Goal: Task Accomplishment & Management: Use online tool/utility

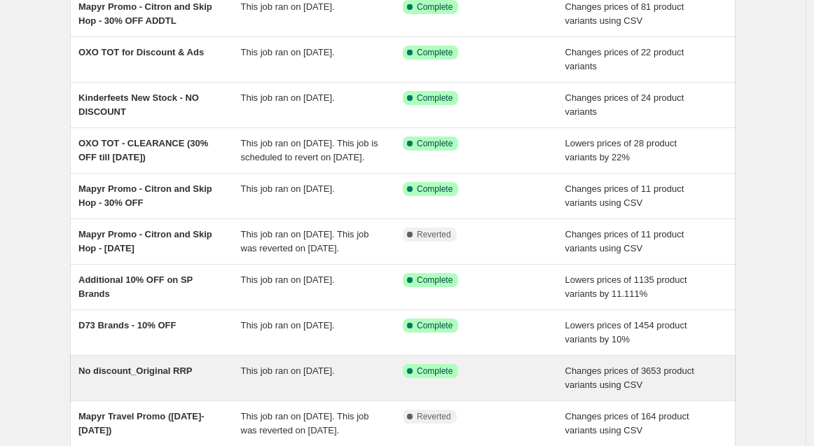
scroll to position [233, 0]
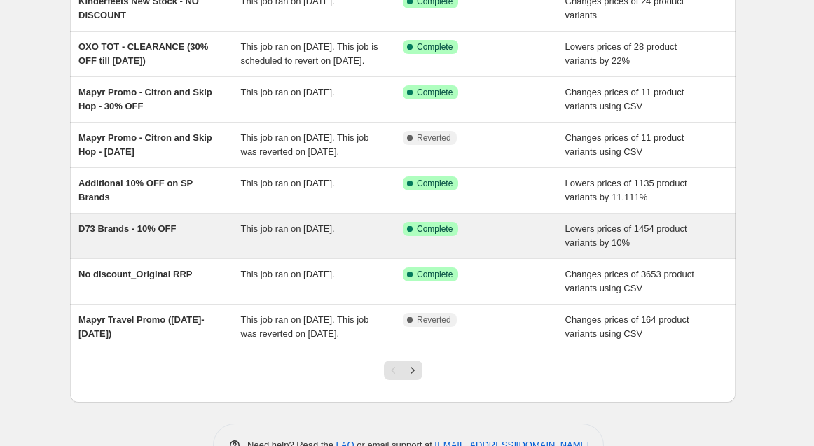
click at [156, 234] on span "D73 Brands - 10% OFF" at bounding box center [126, 229] width 97 height 11
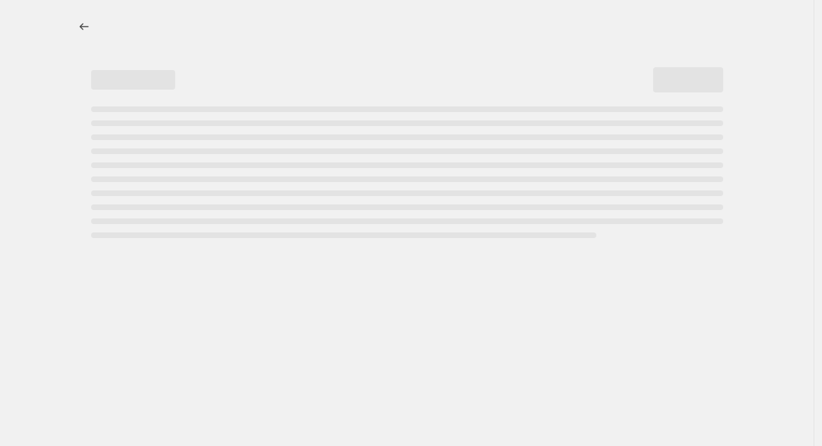
select select "percentage"
select select "no_change"
select select "vendor"
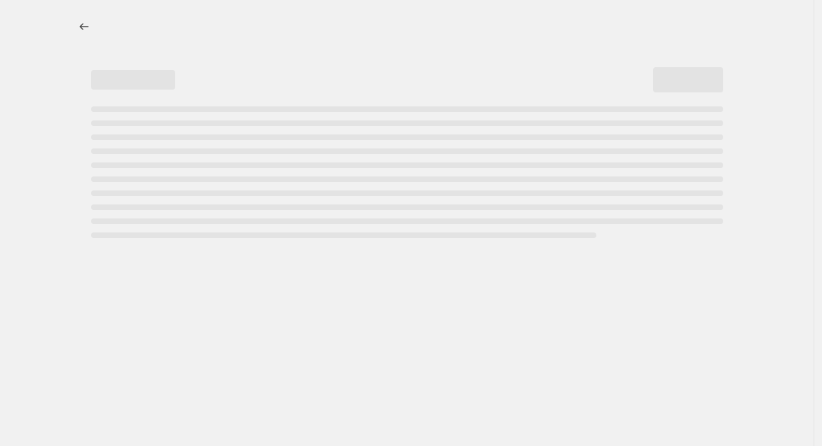
select select "vendor"
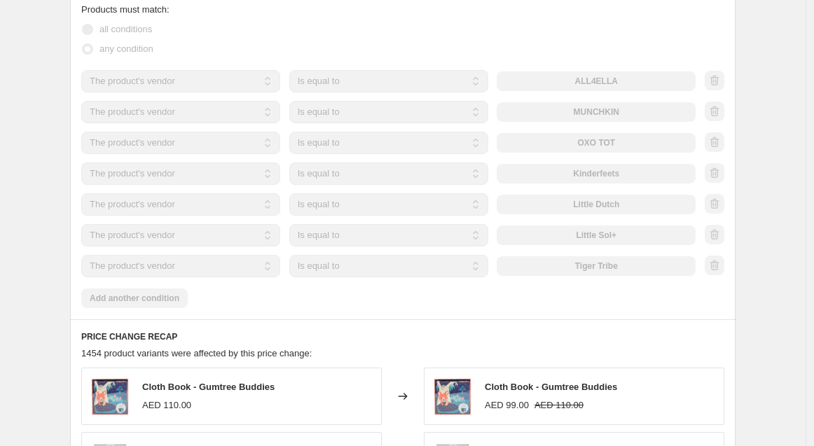
scroll to position [701, 0]
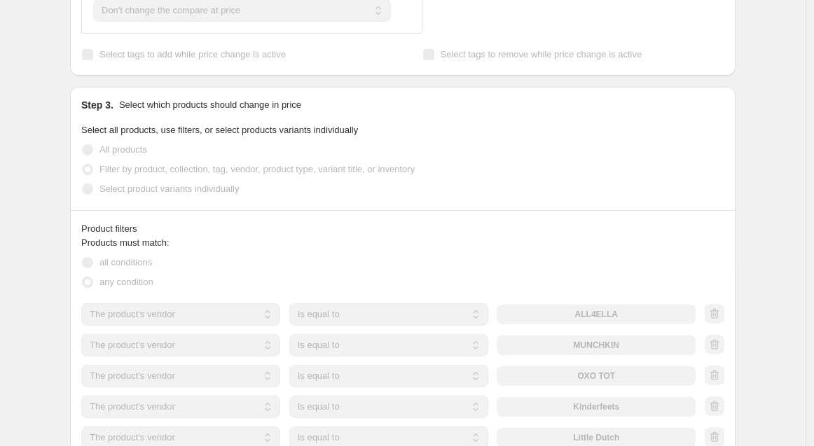
click at [27, 100] on div "D73 Brands - 10% OFF. This page is ready D73 Brands - 10% OFF Success Complete …" at bounding box center [403, 222] width 806 height 1846
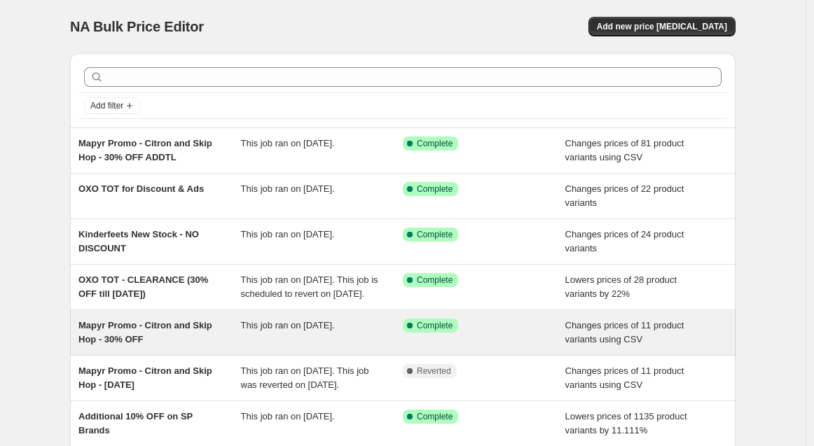
scroll to position [156, 0]
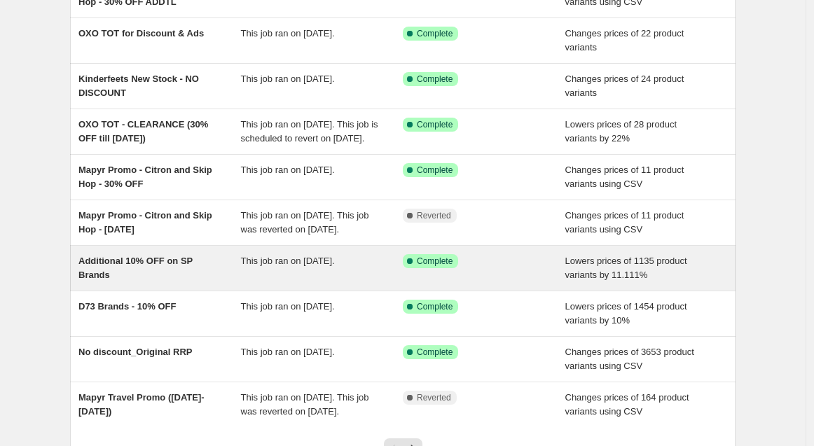
click at [199, 278] on div "Additional 10% OFF on SP Brands" at bounding box center [159, 268] width 163 height 28
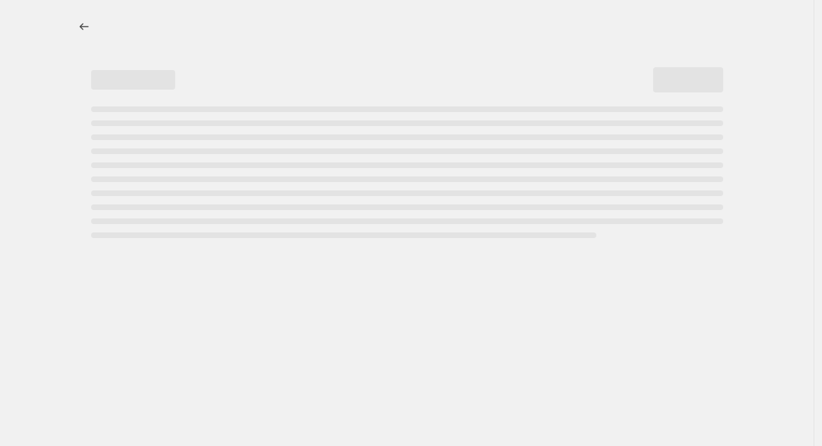
select select "percentage"
select select "no_change"
select select "vendor"
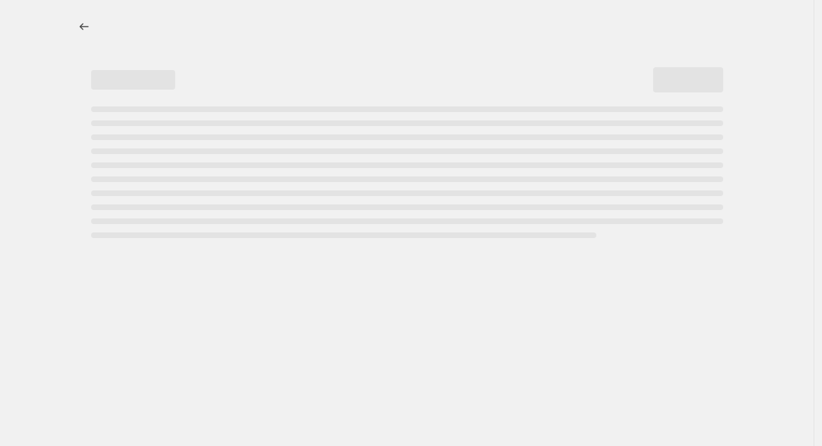
select select "vendor"
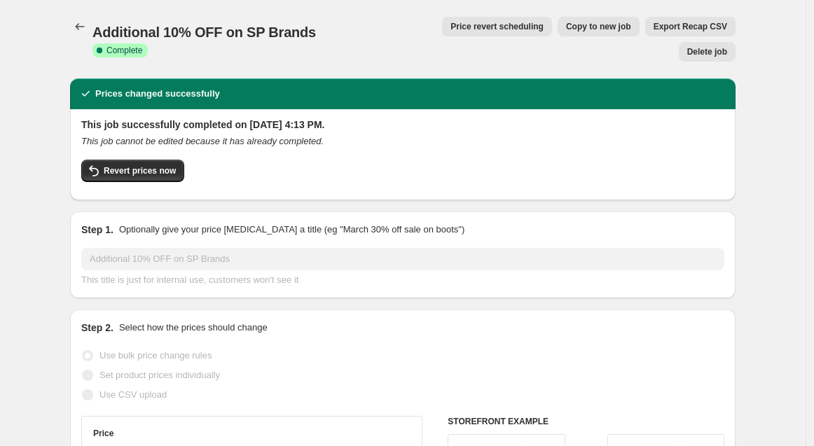
click at [566, 21] on span "Copy to new job" at bounding box center [598, 26] width 65 height 11
select select "percentage"
select select "no_change"
select select "vendor"
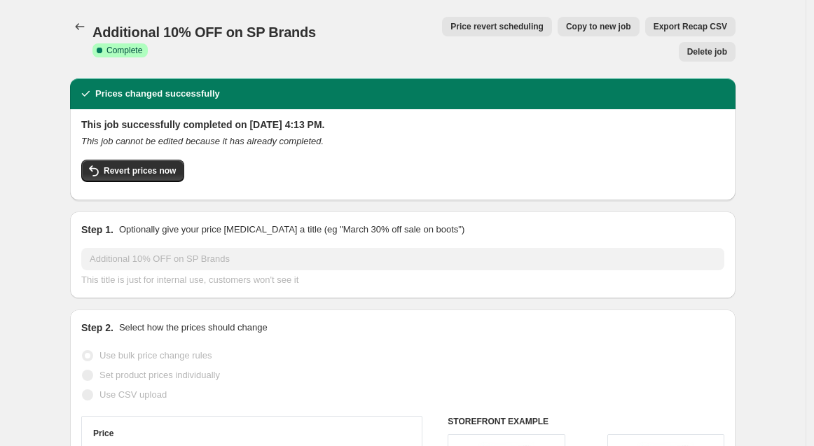
select select "vendor"
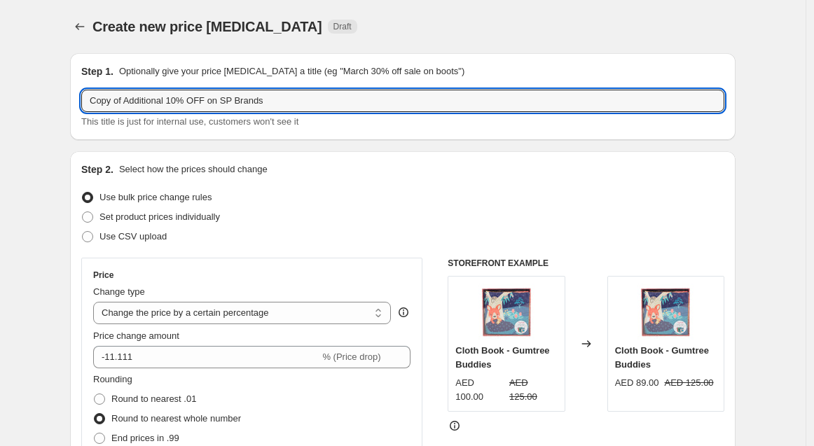
drag, startPoint x: 170, startPoint y: 101, endPoint x: 61, endPoint y: 97, distance: 108.7
click at [240, 98] on input "Remove 10% OFF on SP Brands" at bounding box center [402, 101] width 643 height 22
click at [238, 102] on input "Remove 10% OFF on SP Brands (exc. KF)" at bounding box center [402, 101] width 643 height 22
type input "Remove 10% OFF on SP Brands (excl. KF)"
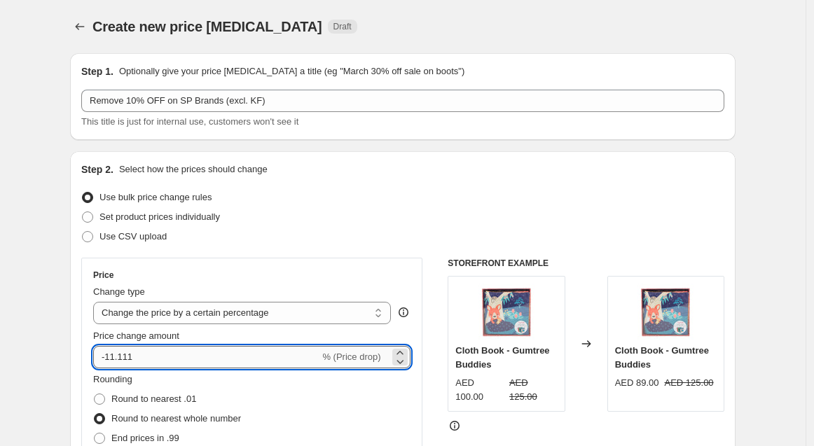
click at [110, 357] on input "-11.111" at bounding box center [206, 357] width 226 height 22
click at [438, 216] on div "Set product prices individually" at bounding box center [402, 217] width 643 height 20
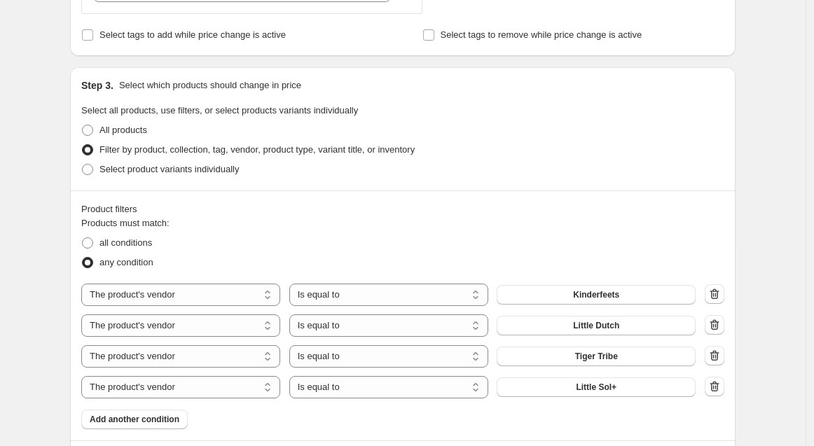
scroll to position [622, 0]
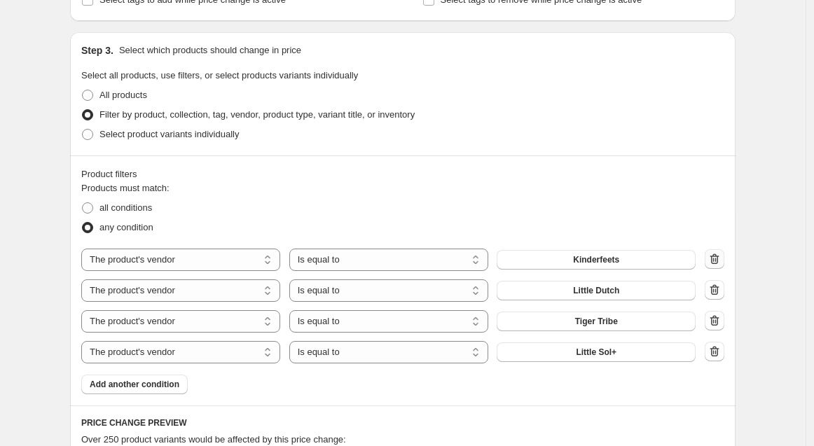
click at [715, 256] on icon "button" at bounding box center [715, 259] width 9 height 11
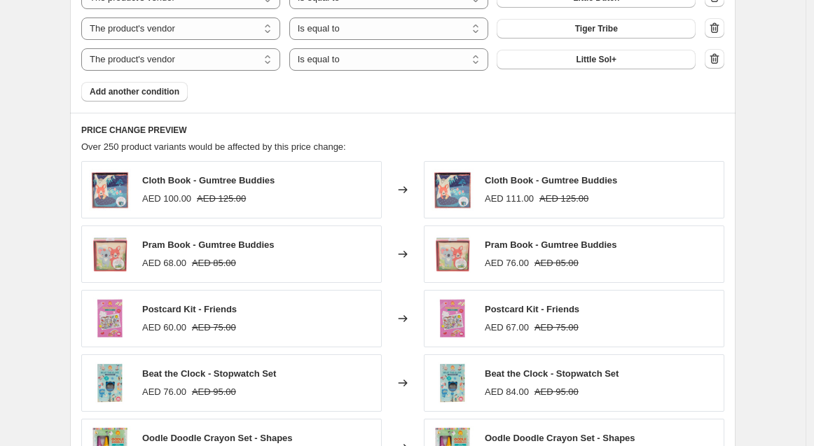
scroll to position [934, 0]
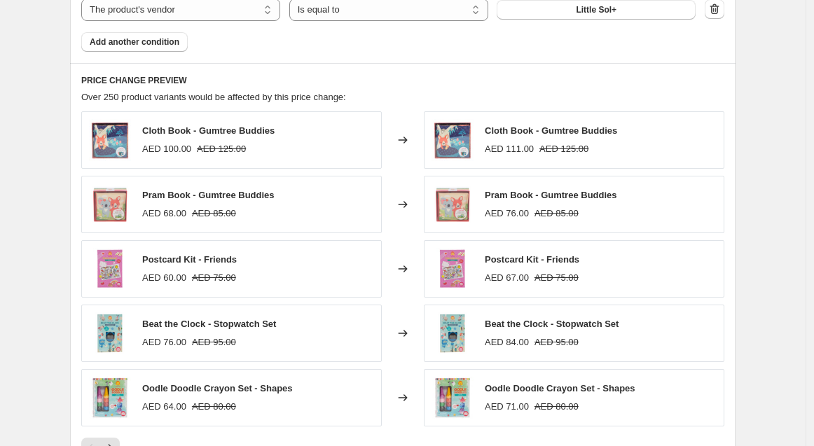
drag, startPoint x: 807, startPoint y: 95, endPoint x: 705, endPoint y: 118, distance: 104.7
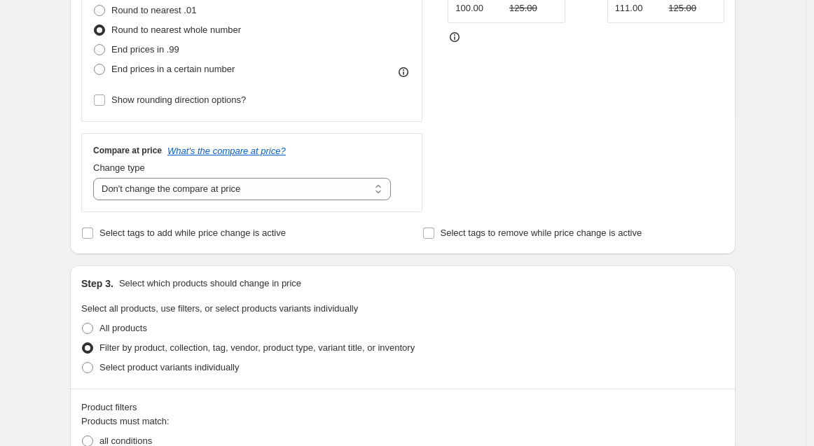
scroll to position [156, 0]
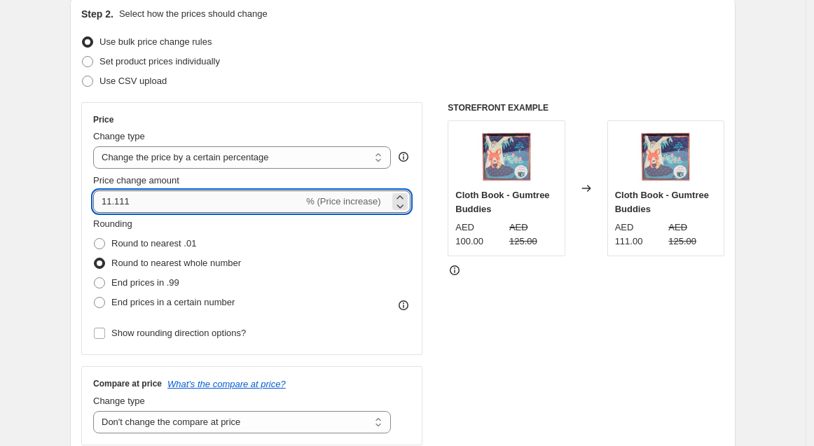
drag, startPoint x: 118, startPoint y: 205, endPoint x: 247, endPoint y: 203, distance: 129.6
click at [247, 204] on input "11.111" at bounding box center [198, 202] width 210 height 22
type input "12.5"
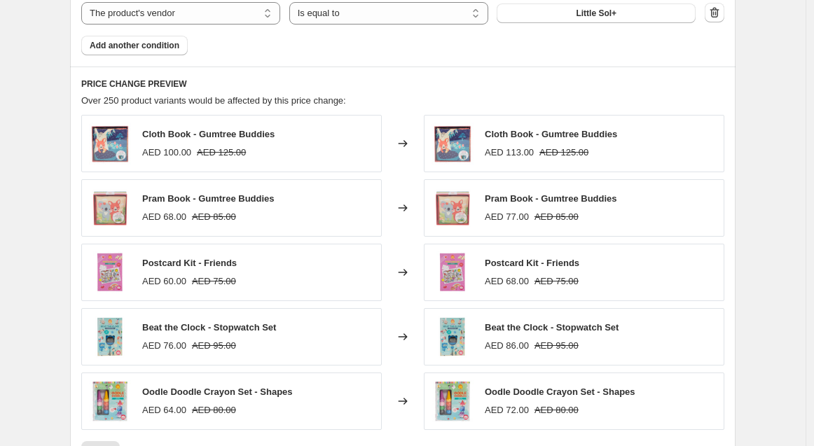
scroll to position [1012, 0]
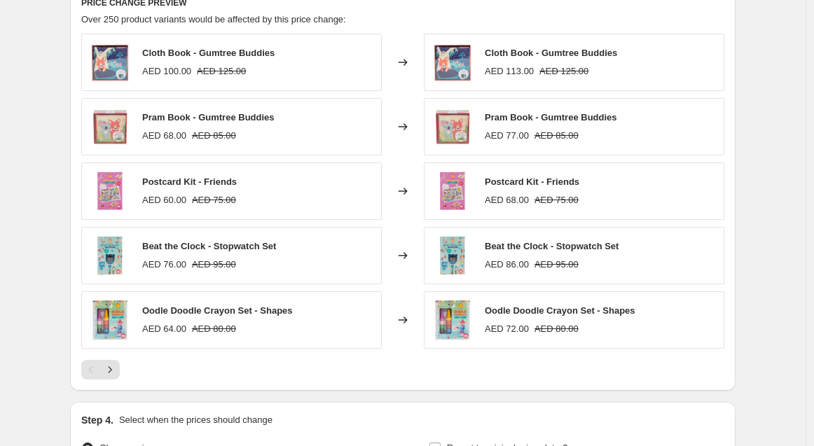
click at [725, 269] on div "Beat the Clock - Stopwatch Set AED 86.00 AED 95.00" at bounding box center [574, 255] width 301 height 57
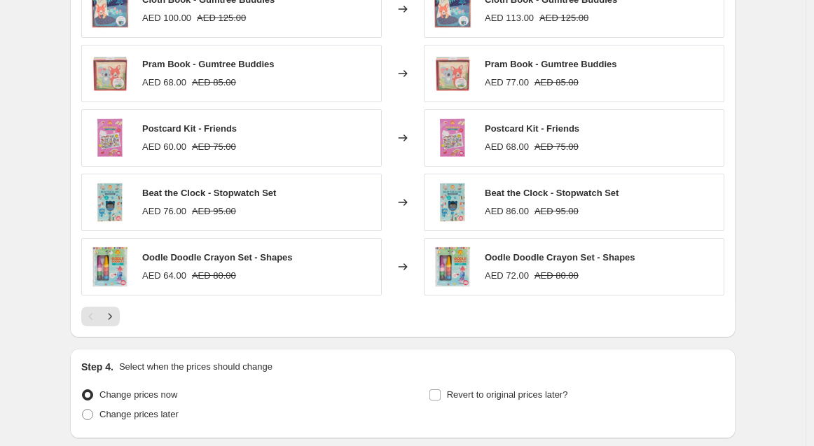
scroll to position [1092, 0]
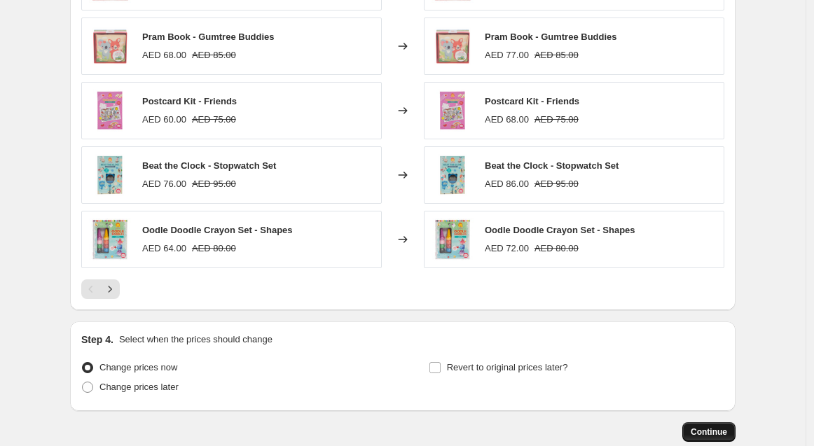
click at [697, 427] on span "Continue" at bounding box center [709, 432] width 36 height 11
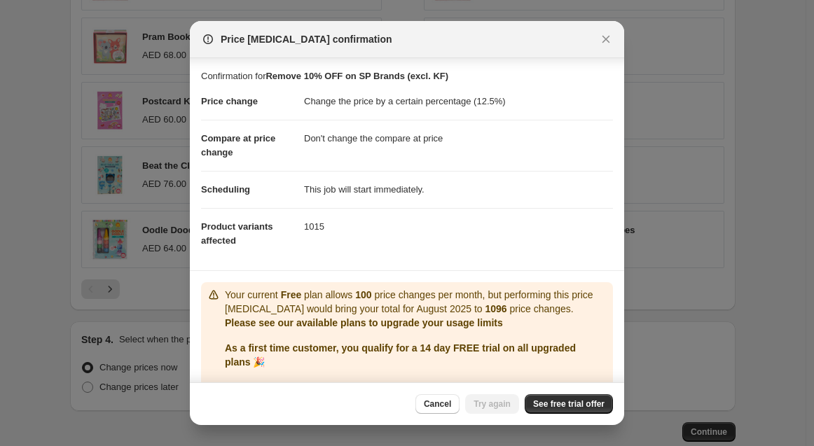
scroll to position [41, 0]
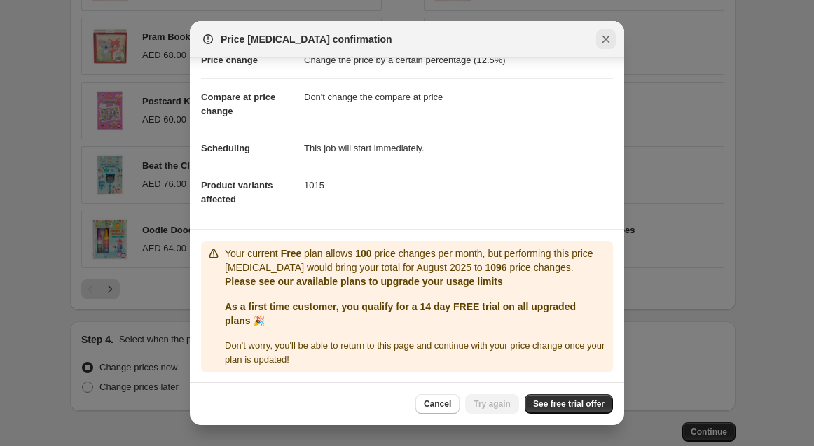
click at [605, 34] on icon "Close" at bounding box center [606, 39] width 14 height 14
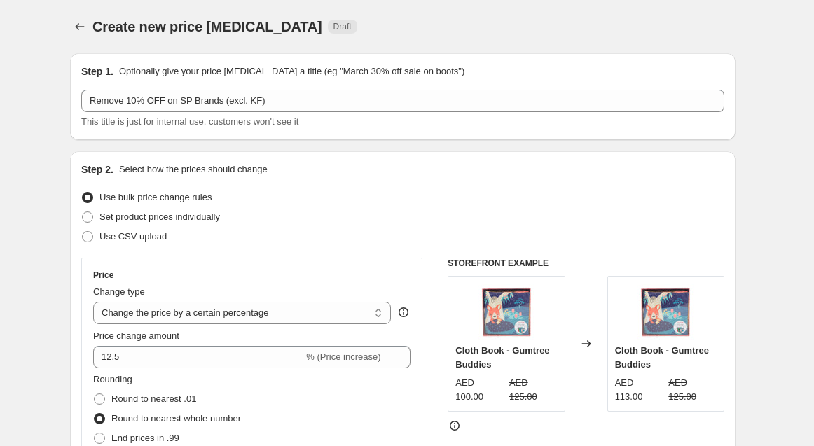
scroll to position [1092, 0]
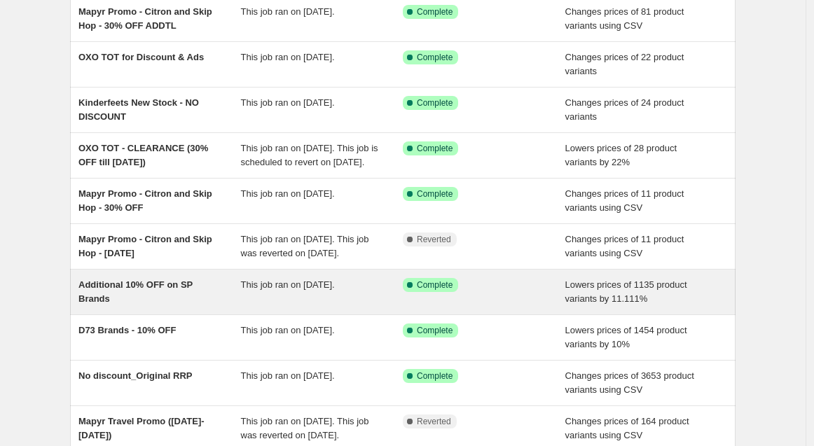
scroll to position [156, 0]
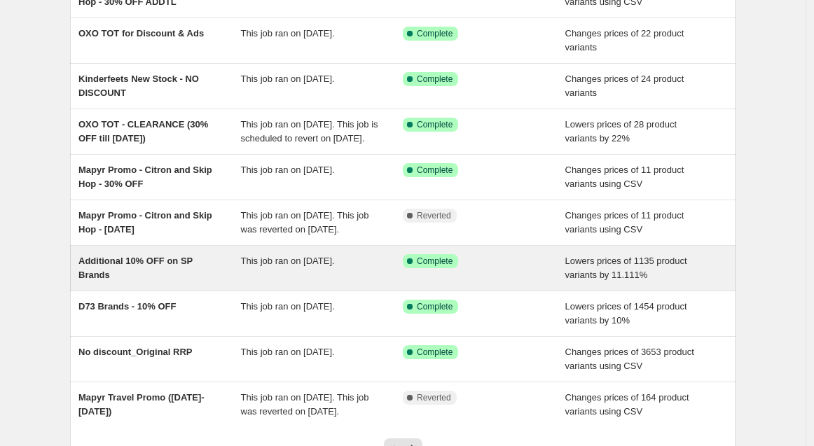
click at [318, 291] on div "Additional 10% OFF on SP Brands This job ran on 11 June 2025. Success Complete …" at bounding box center [403, 268] width 666 height 45
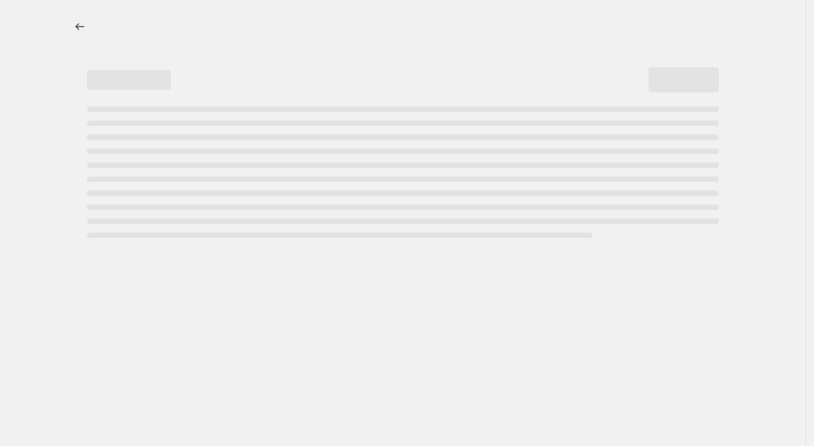
select select "percentage"
select select "no_change"
select select "vendor"
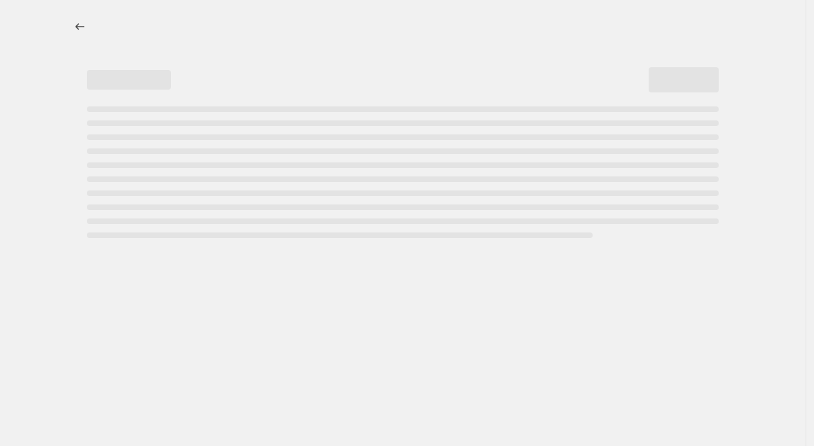
select select "vendor"
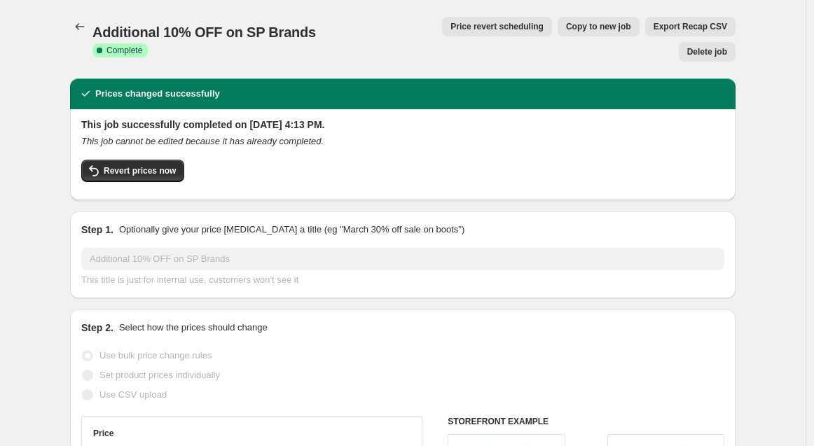
click at [558, 32] on button "Copy to new job" at bounding box center [599, 27] width 82 height 20
select select "percentage"
select select "no_change"
select select "vendor"
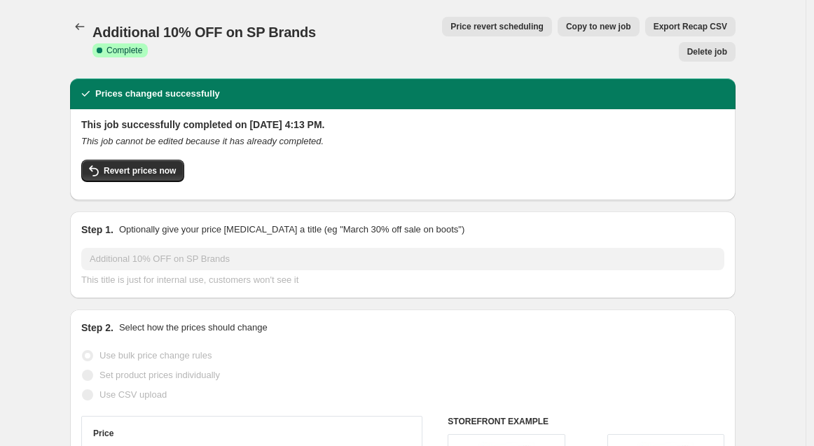
select select "vendor"
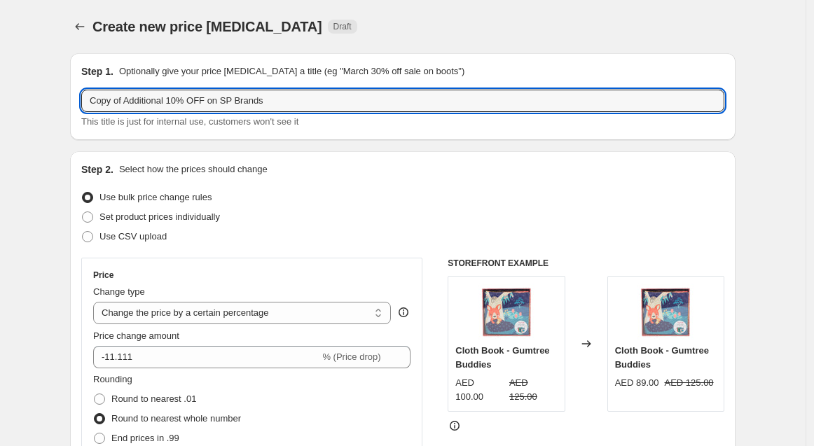
drag, startPoint x: 126, startPoint y: 100, endPoint x: -62, endPoint y: 64, distance: 191.0
click at [0, 64] on html "Home Settings Plans Skip to content Create new price change job. This page is r…" at bounding box center [407, 223] width 814 height 446
click at [278, 104] on input "Remove 10% OFF on SP Brands" at bounding box center [402, 101] width 643 height 22
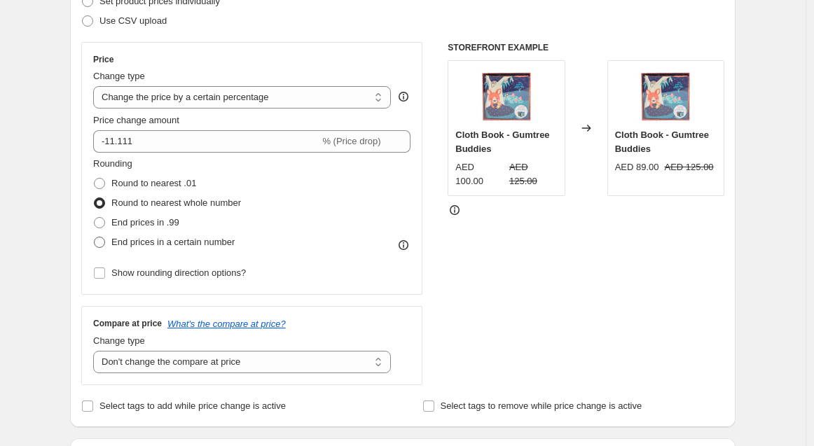
scroll to position [233, 0]
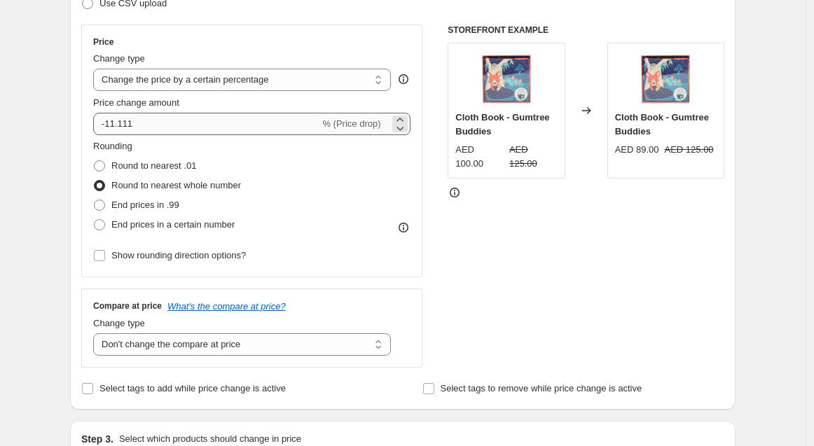
type input "Remove 10% OFF on SP Brands (Excl. KF)"
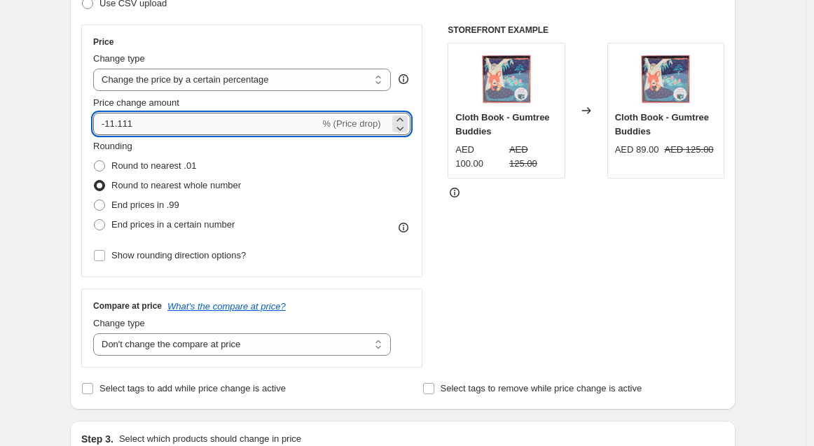
click at [146, 118] on input "-11.111" at bounding box center [206, 124] width 226 height 22
type input "-1"
type input "12.5"
click at [630, 263] on div "STOREFRONT EXAMPLE Cloth Book - Gumtree Buddies AED 100.00 AED 125.00 Changed t…" at bounding box center [586, 196] width 277 height 343
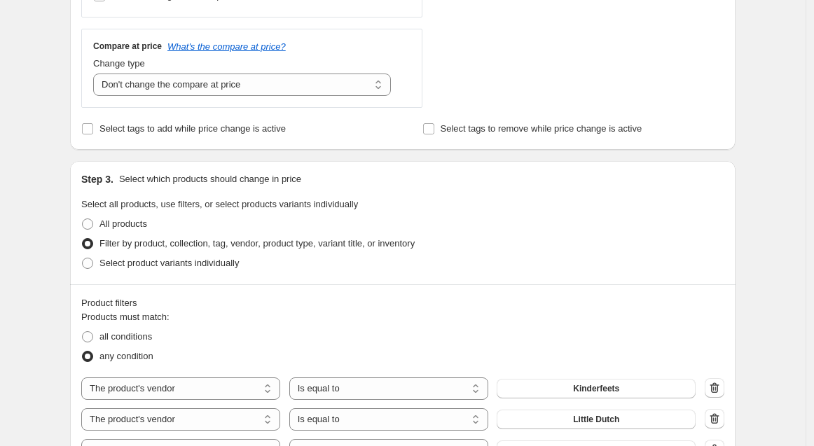
scroll to position [622, 0]
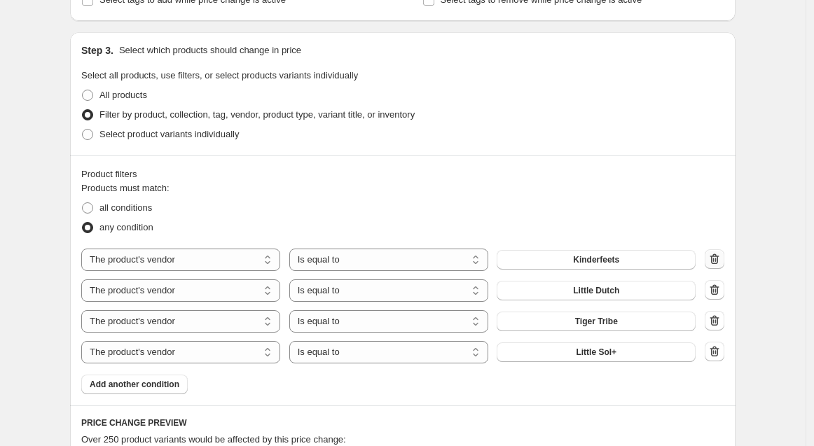
click at [717, 258] on icon "button" at bounding box center [715, 260] width 1 height 4
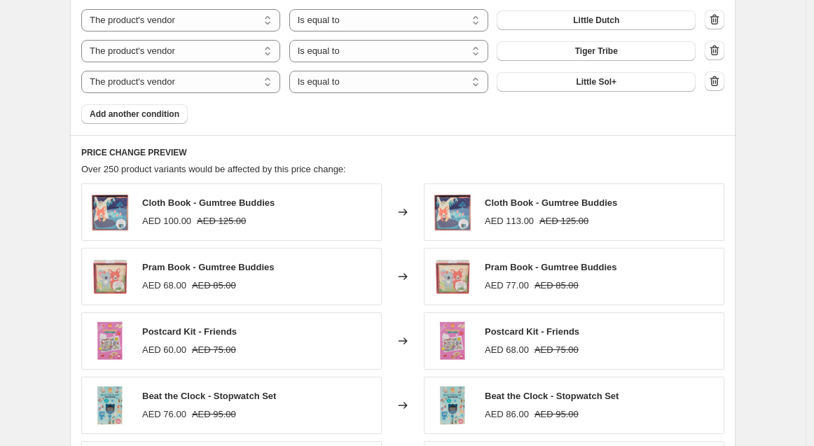
scroll to position [1090, 0]
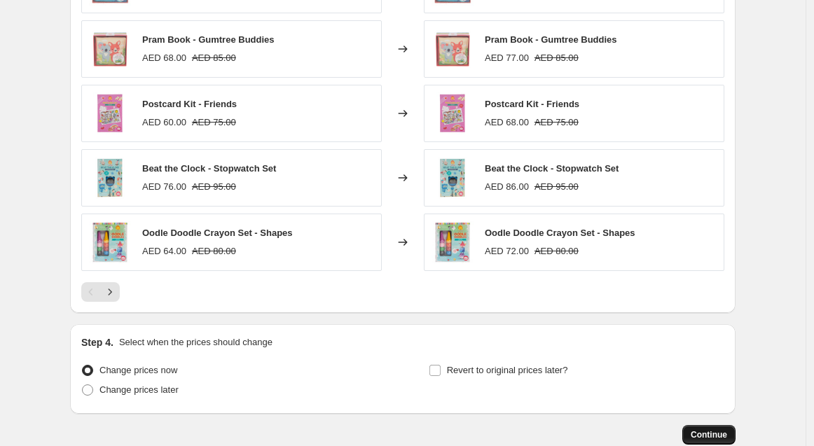
click at [718, 434] on span "Continue" at bounding box center [709, 435] width 36 height 11
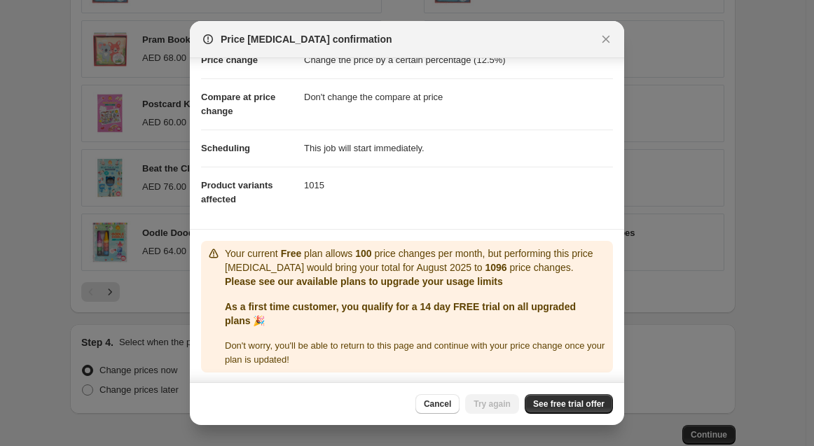
scroll to position [0, 0]
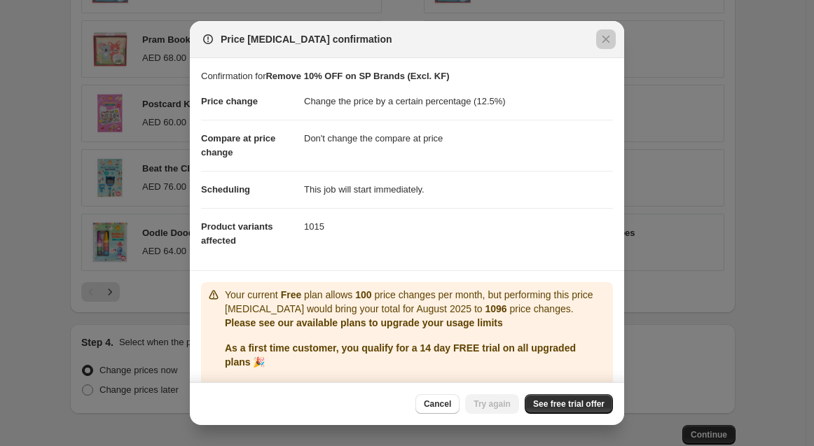
click at [54, 433] on div at bounding box center [407, 223] width 814 height 446
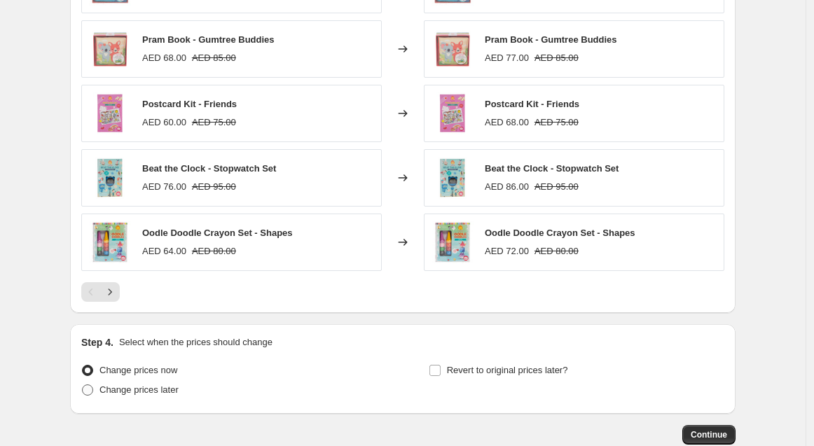
click at [138, 392] on span "Change prices later" at bounding box center [139, 390] width 79 height 11
click at [83, 385] on input "Change prices later" at bounding box center [82, 385] width 1 height 1
radio input "true"
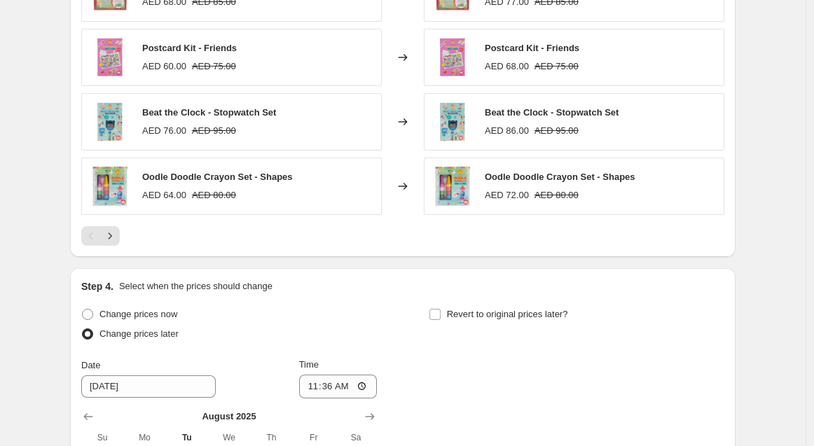
scroll to position [1167, 0]
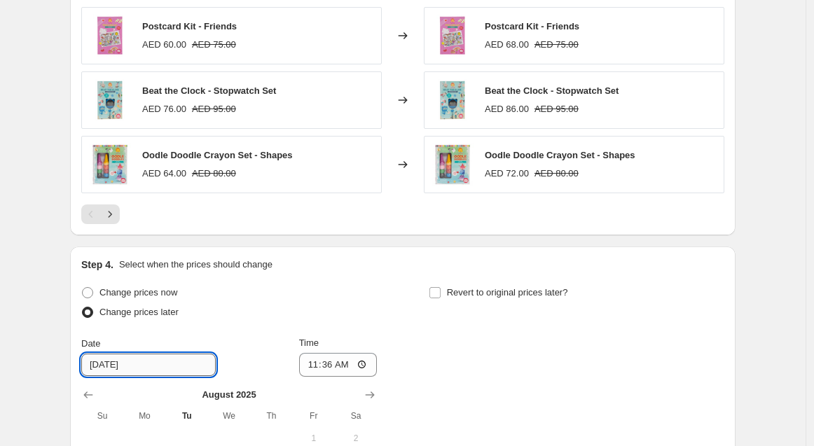
click at [134, 364] on input "8/13/2025" at bounding box center [148, 365] width 135 height 22
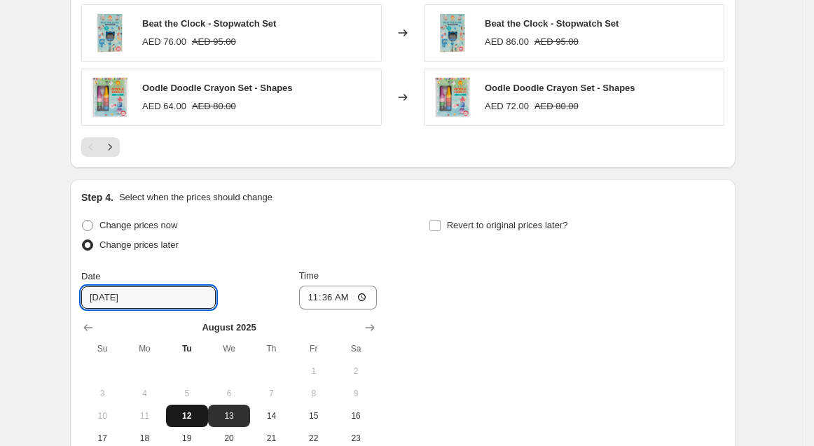
scroll to position [1323, 0]
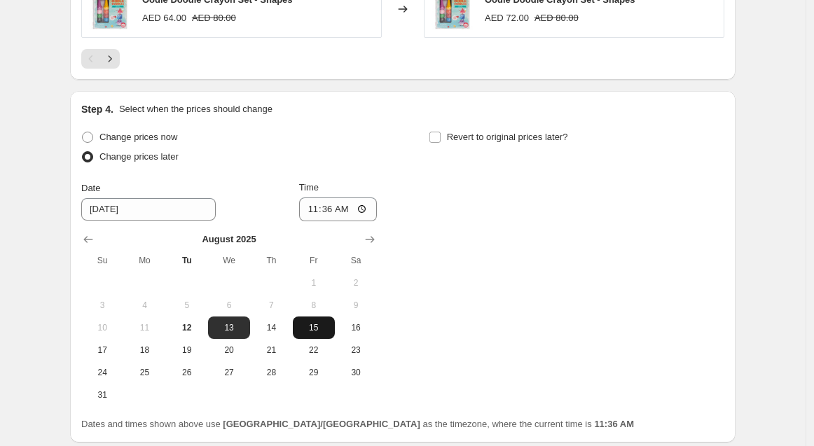
click at [334, 332] on button "15" at bounding box center [314, 328] width 42 height 22
type input "8/15/2025"
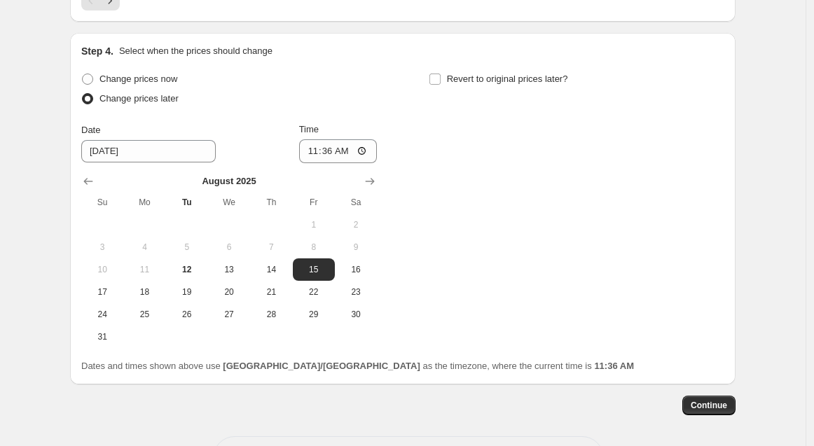
scroll to position [1432, 0]
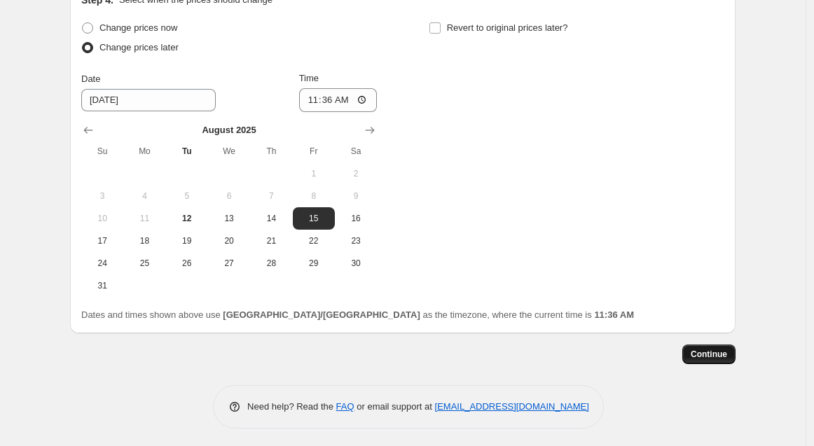
click at [727, 355] on span "Continue" at bounding box center [709, 354] width 36 height 11
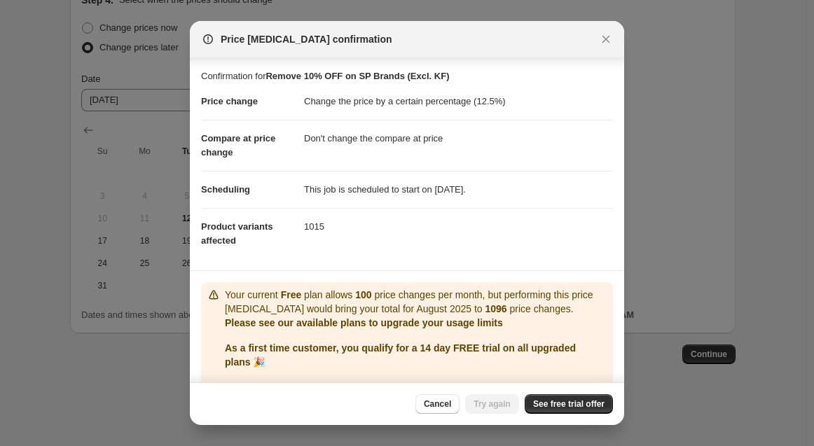
scroll to position [41, 0]
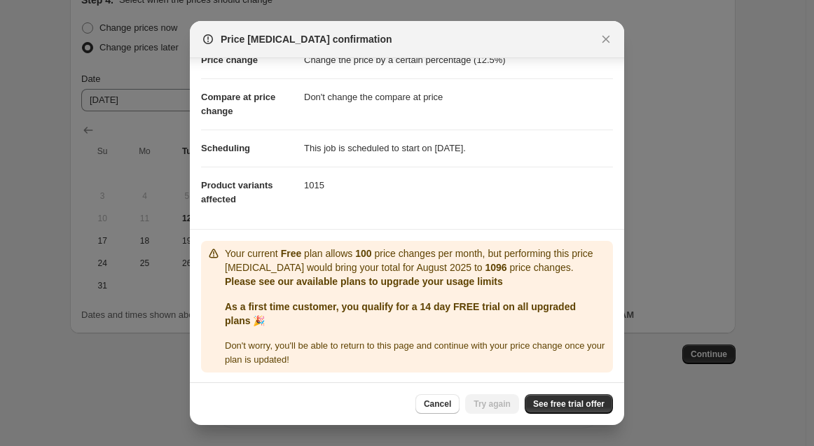
click at [158, 163] on div at bounding box center [407, 223] width 814 height 446
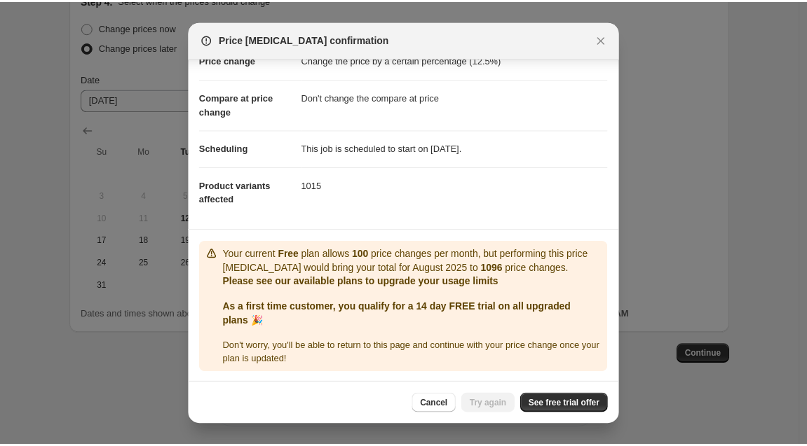
scroll to position [1432, 0]
